Goal: Information Seeking & Learning: Find specific fact

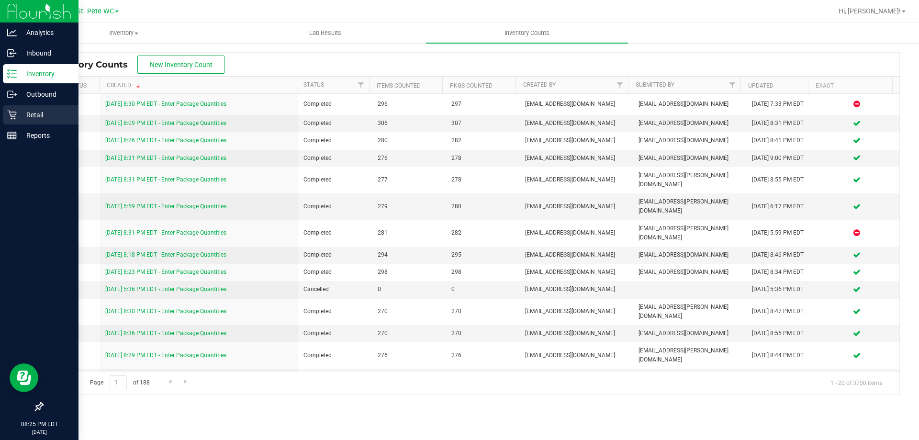
click at [23, 117] on p "Retail" at bounding box center [45, 114] width 57 height 11
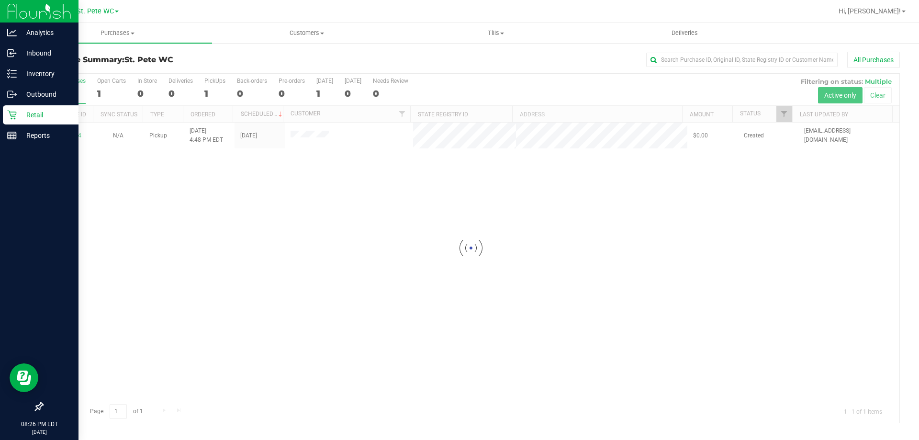
click at [9, 147] on div at bounding box center [39, 272] width 79 height 251
click at [12, 138] on icon at bounding box center [12, 136] width 10 height 10
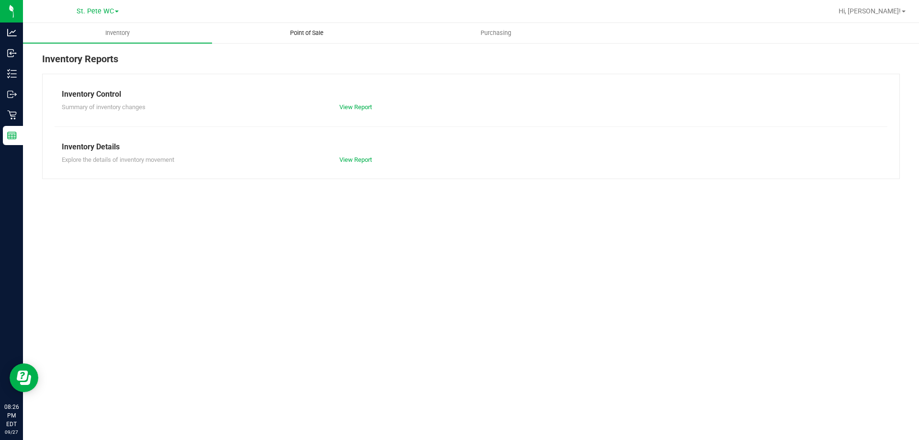
click at [287, 31] on span "Point of Sale" at bounding box center [306, 33] width 59 height 9
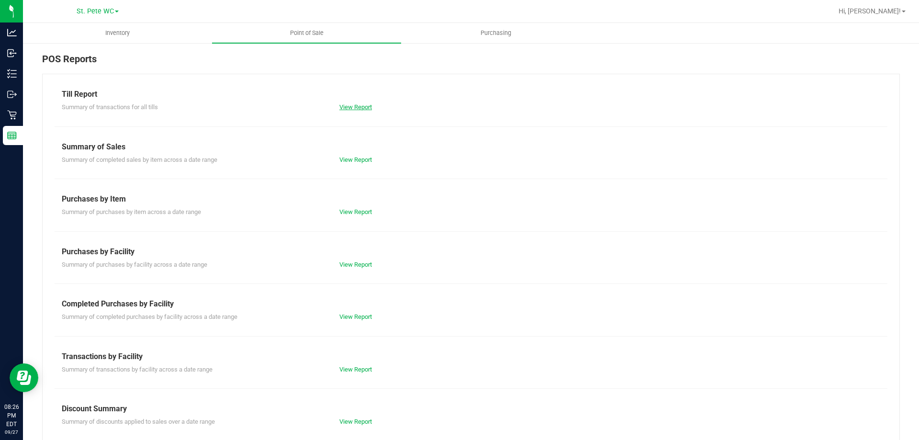
click at [354, 104] on link "View Report" at bounding box center [355, 106] width 33 height 7
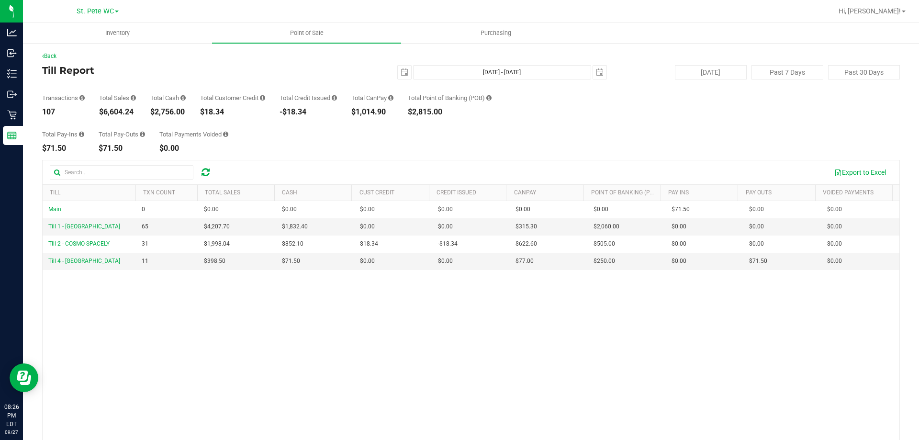
drag, startPoint x: 138, startPoint y: 112, endPoint x: 102, endPoint y: 113, distance: 36.0
click at [102, 113] on div "Transactions 107 Total Sales $6,604.24 Total Cash $2,756.00 Total Customer Cred…" at bounding box center [471, 97] width 858 height 36
copy div "6,604.24"
click at [401, 70] on span "select" at bounding box center [405, 72] width 8 height 8
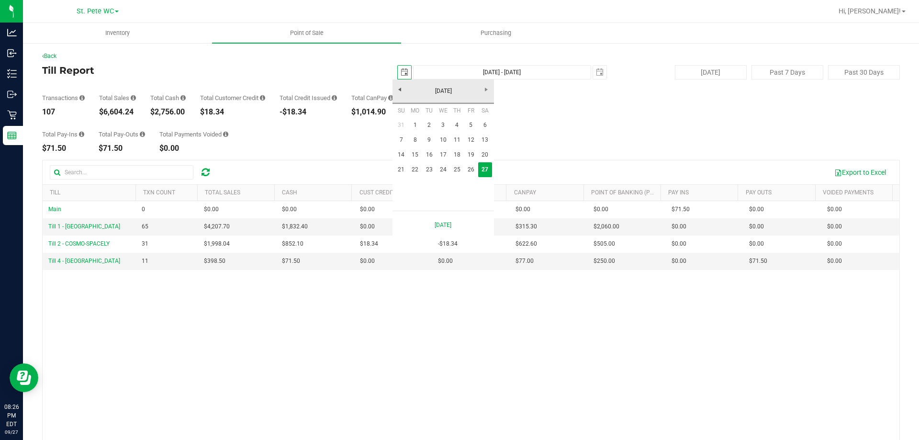
scroll to position [0, 24]
click at [416, 171] on link "22" at bounding box center [415, 169] width 14 height 15
type input "[DATE]"
type input "[DATE] - [DATE]"
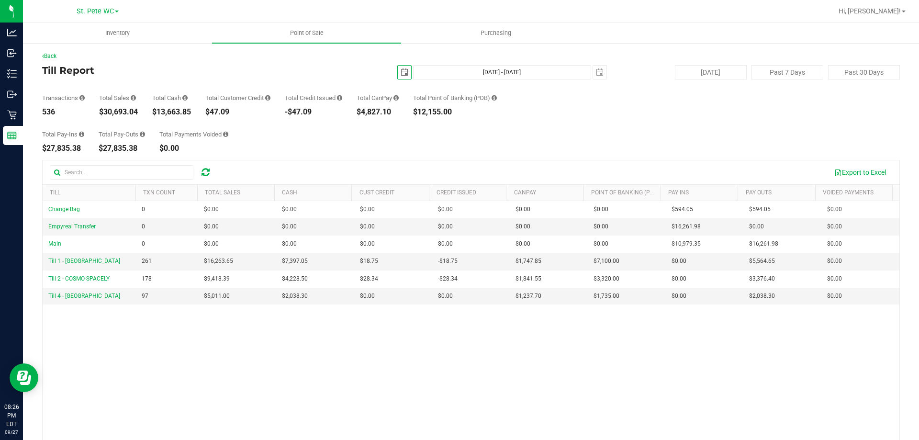
click at [136, 115] on div "$30,693.04" at bounding box center [118, 112] width 39 height 8
drag, startPoint x: 136, startPoint y: 113, endPoint x: 104, endPoint y: 110, distance: 32.7
click at [104, 110] on div "$30,693.04" at bounding box center [118, 112] width 39 height 8
copy div "30,693.04"
click at [398, 67] on span "select" at bounding box center [404, 72] width 13 height 13
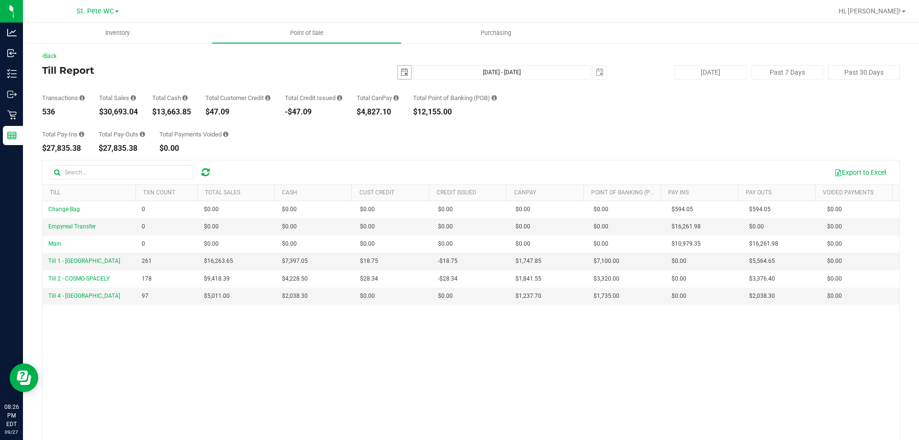
scroll to position [0, 24]
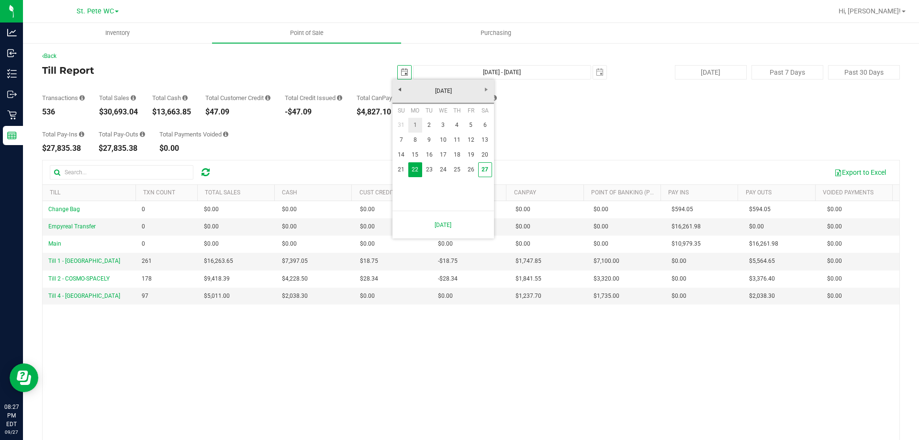
click at [413, 122] on link "1" at bounding box center [415, 125] width 14 height 15
type input "[DATE]"
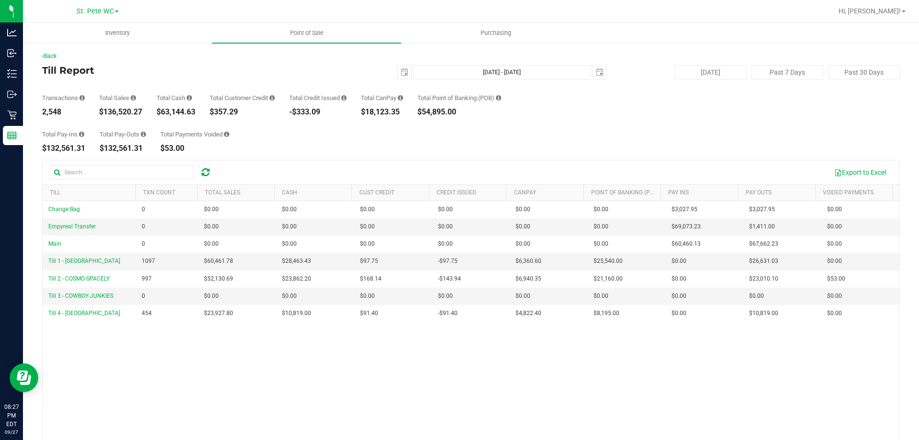
drag, startPoint x: 140, startPoint y: 110, endPoint x: 103, endPoint y: 112, distance: 36.9
click at [103, 112] on div "Transactions 2,548 Total Sales $136,520.27 Total Cash $63,144.63 Total Customer…" at bounding box center [471, 97] width 858 height 36
copy div "136,520.27"
click at [683, 67] on button "[DATE]" at bounding box center [711, 72] width 72 height 14
type input "[DATE] - [DATE]"
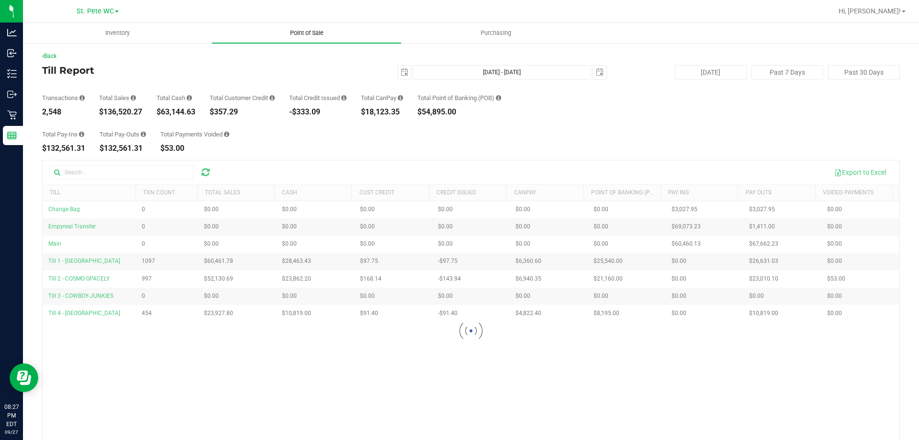
click at [305, 28] on uib-tab-heading "Point of Sale" at bounding box center [306, 33] width 189 height 20
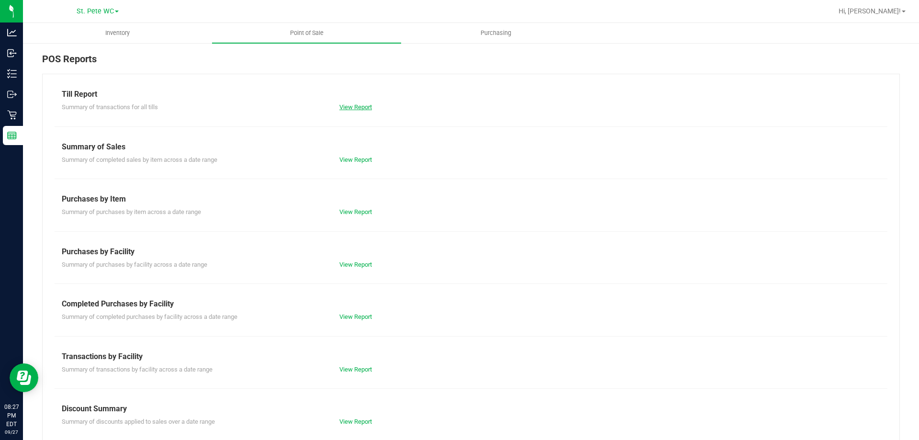
click at [350, 107] on link "View Report" at bounding box center [355, 106] width 33 height 7
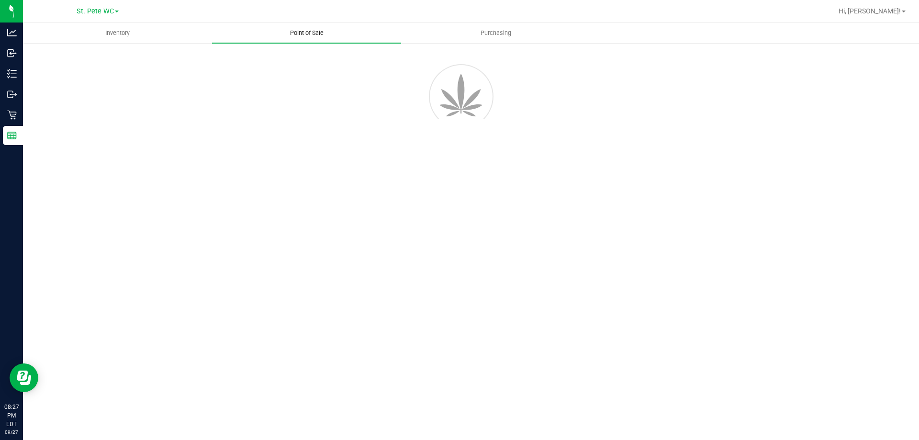
click at [295, 33] on span "Point of Sale" at bounding box center [306, 33] width 59 height 9
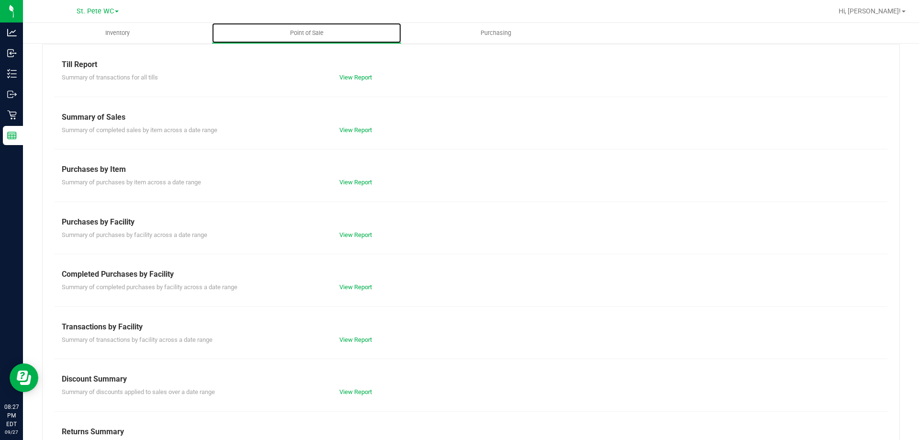
scroll to position [63, 0]
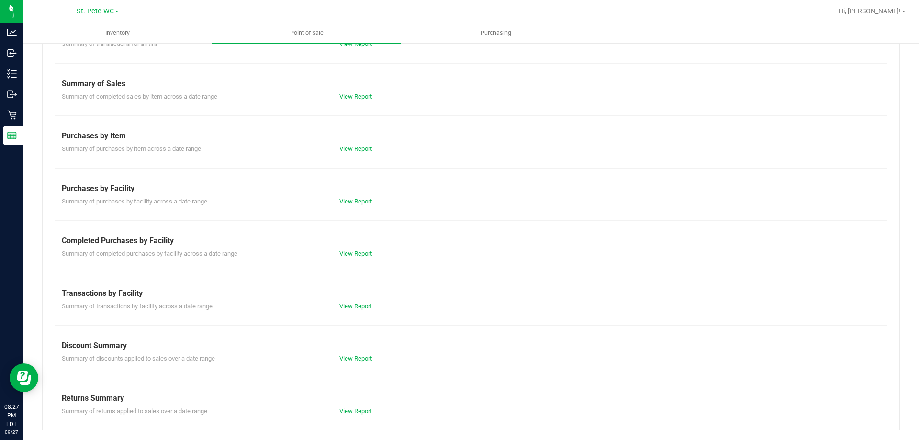
click at [352, 363] on div "View Report" at bounding box center [401, 359] width 139 height 10
click at [352, 358] on link "View Report" at bounding box center [355, 358] width 33 height 7
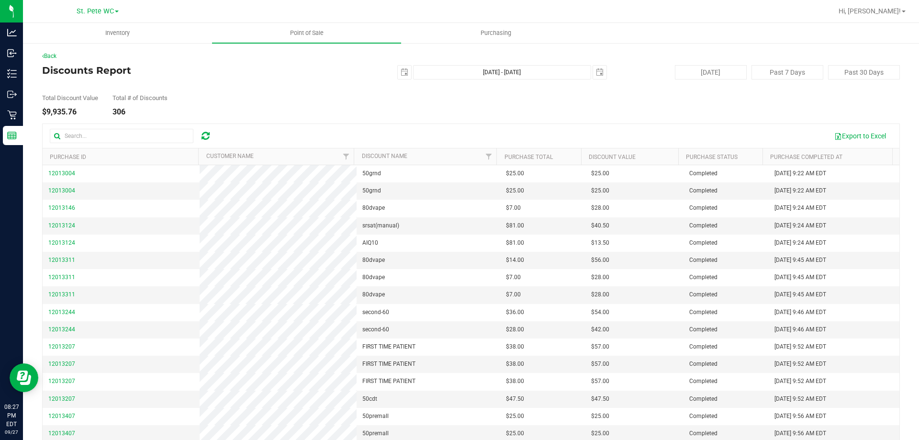
drag, startPoint x: 296, startPoint y: 226, endPoint x: 234, endPoint y: 110, distance: 130.9
click at [259, 108] on div "Total Discount Value $9,935.76 Total # of Discounts 306" at bounding box center [471, 97] width 858 height 36
drag, startPoint x: 81, startPoint y: 108, endPoint x: 46, endPoint y: 113, distance: 35.8
click at [46, 113] on div "$9,935.76" at bounding box center [70, 112] width 56 height 8
copy div "9,935.76"
